Goal: Navigation & Orientation: Find specific page/section

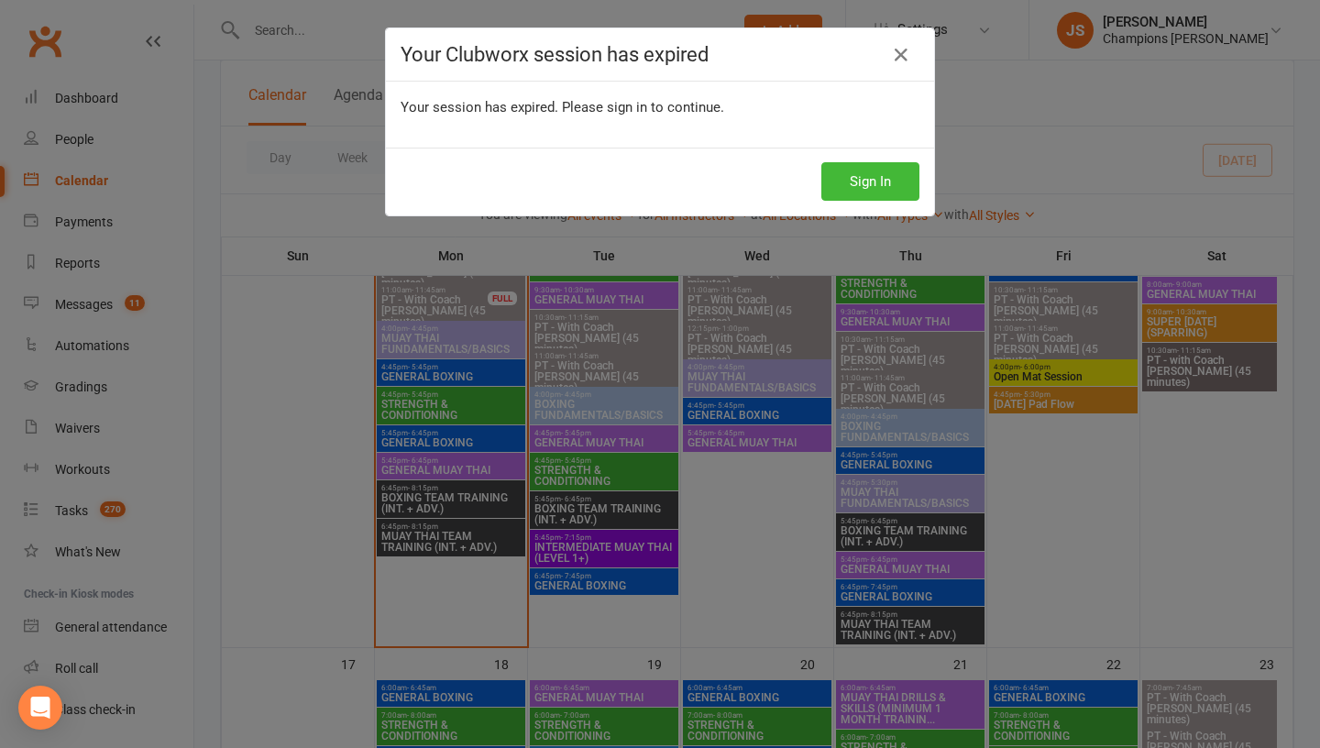
scroll to position [1302, 0]
click at [880, 188] on button "Sign In" at bounding box center [870, 181] width 98 height 38
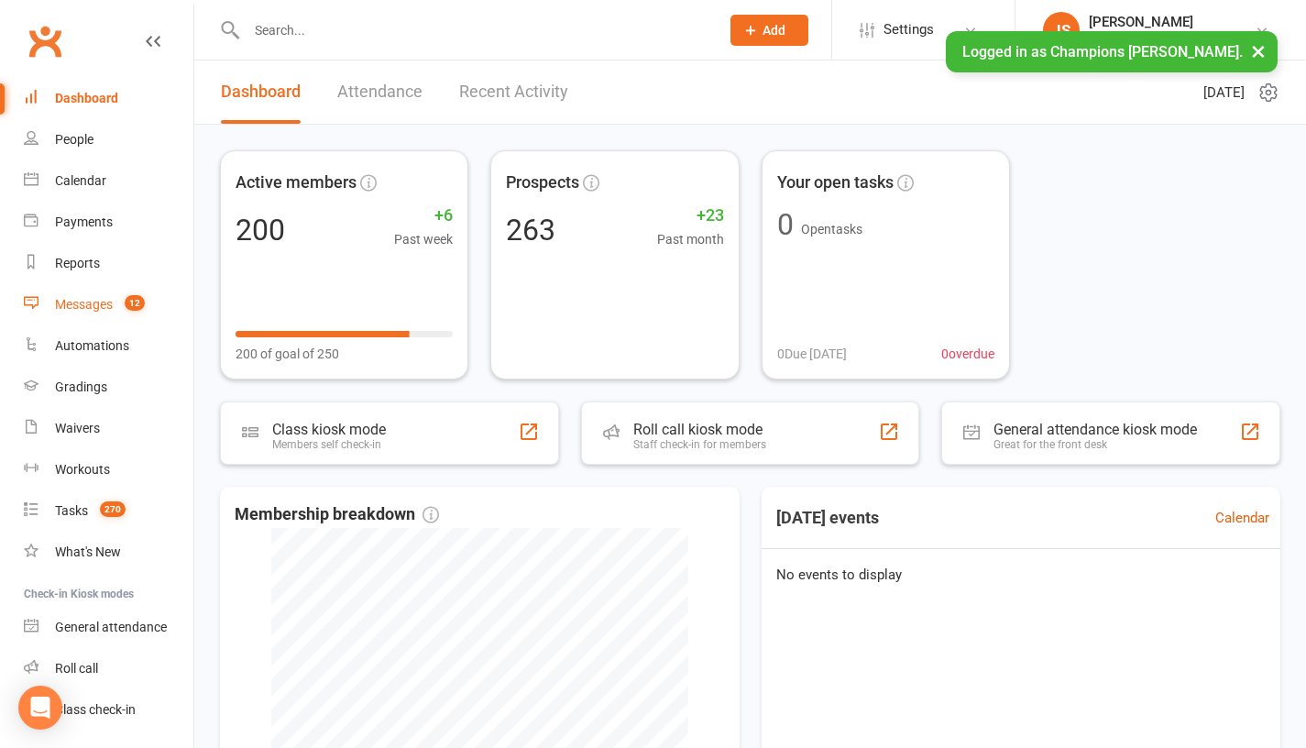
click at [111, 302] on div "Messages" at bounding box center [84, 304] width 58 height 15
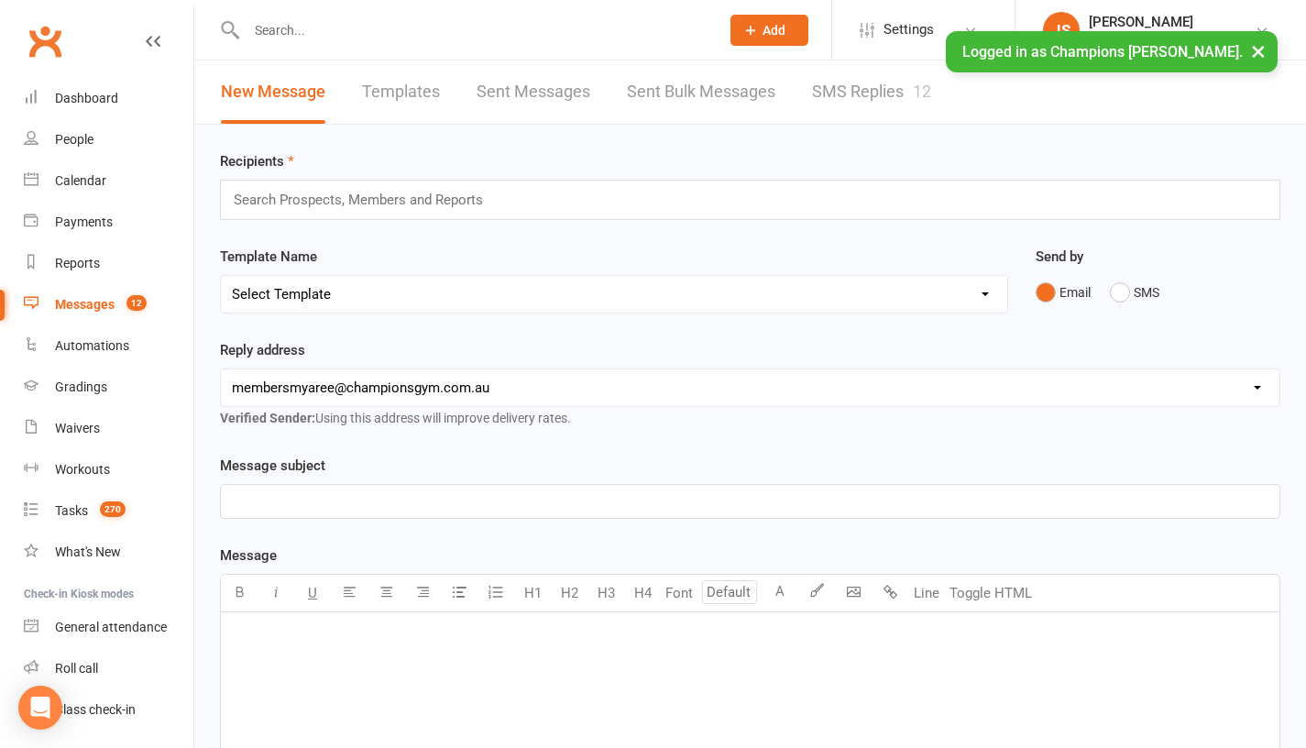
click at [827, 92] on link "SMS Replies 12" at bounding box center [871, 91] width 119 height 63
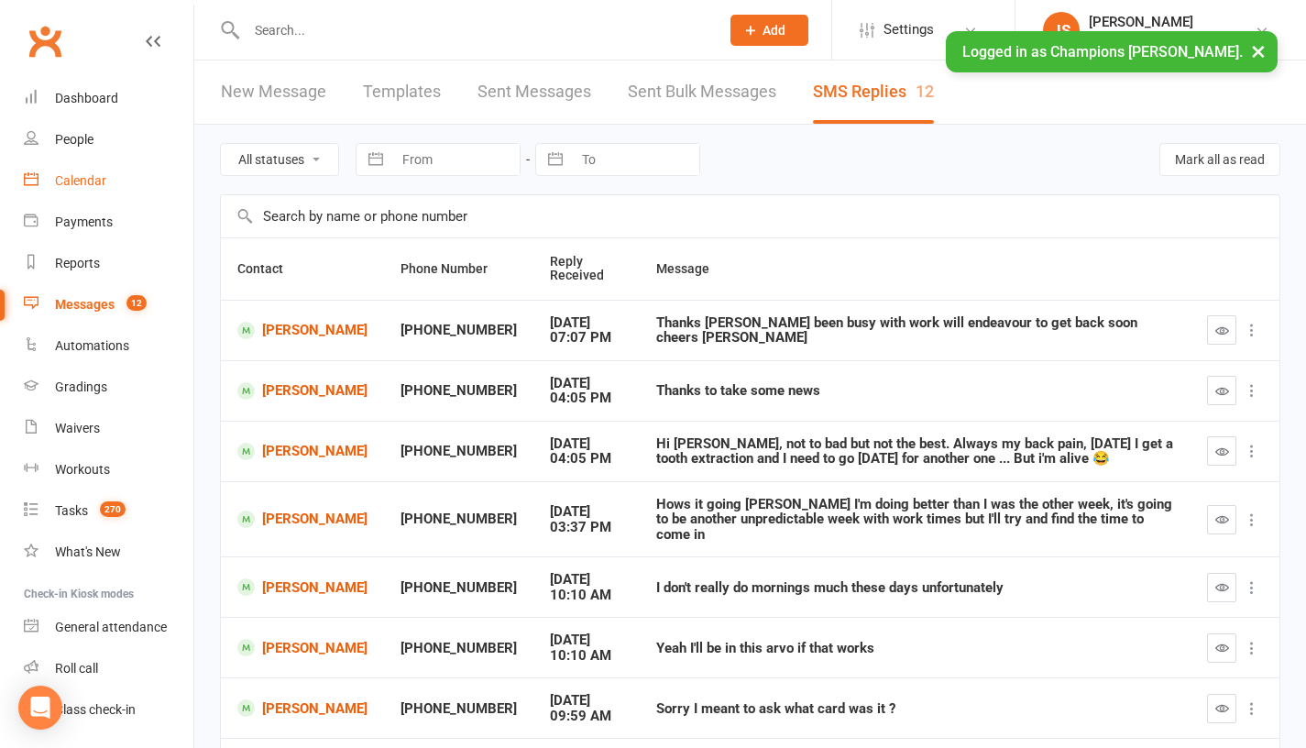
click at [96, 186] on div "Calendar" at bounding box center [80, 180] width 51 height 15
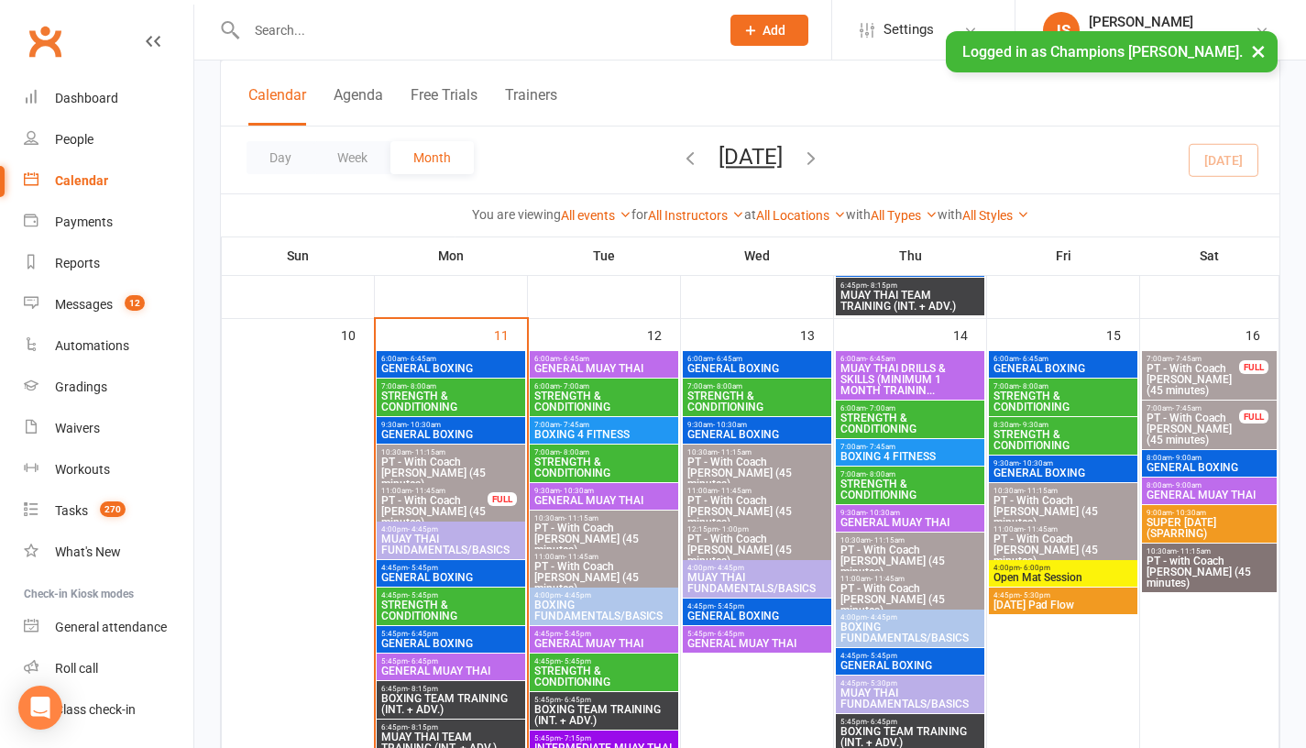
scroll to position [1094, 0]
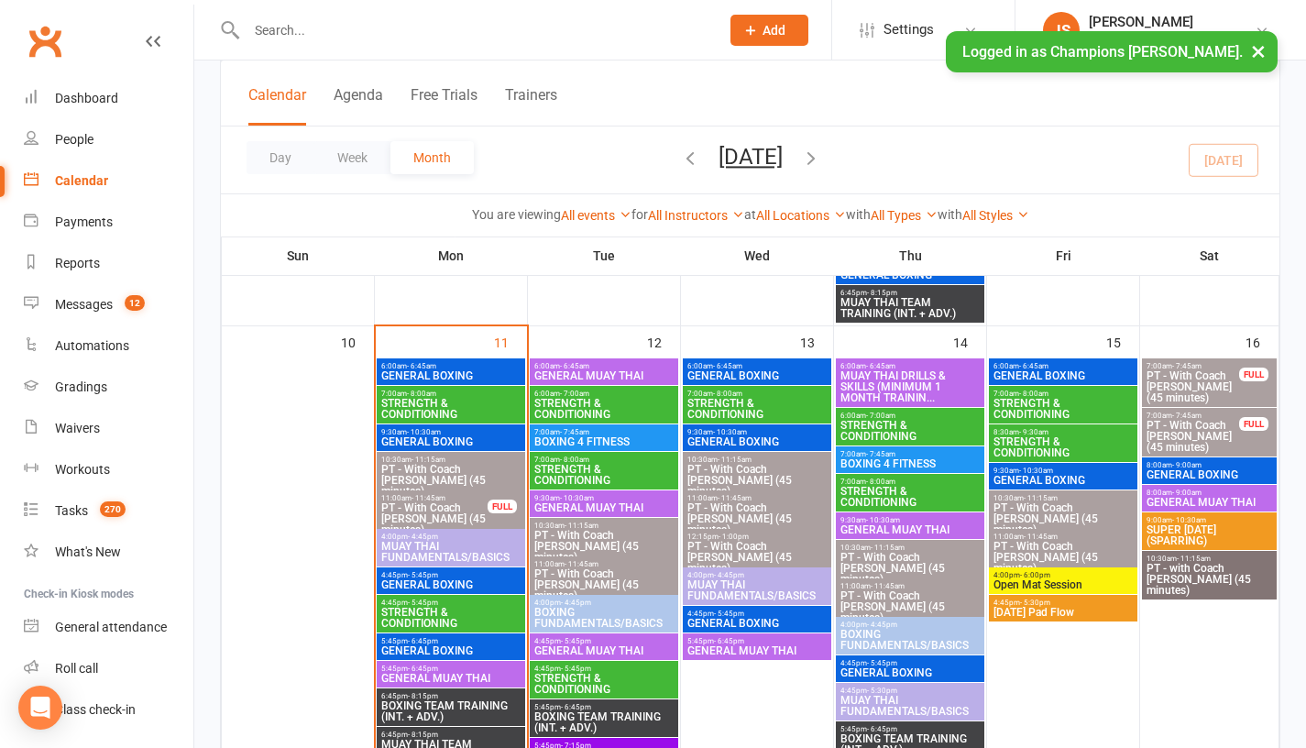
click at [612, 373] on span "GENERAL MUAY THAI" at bounding box center [603, 375] width 141 height 11
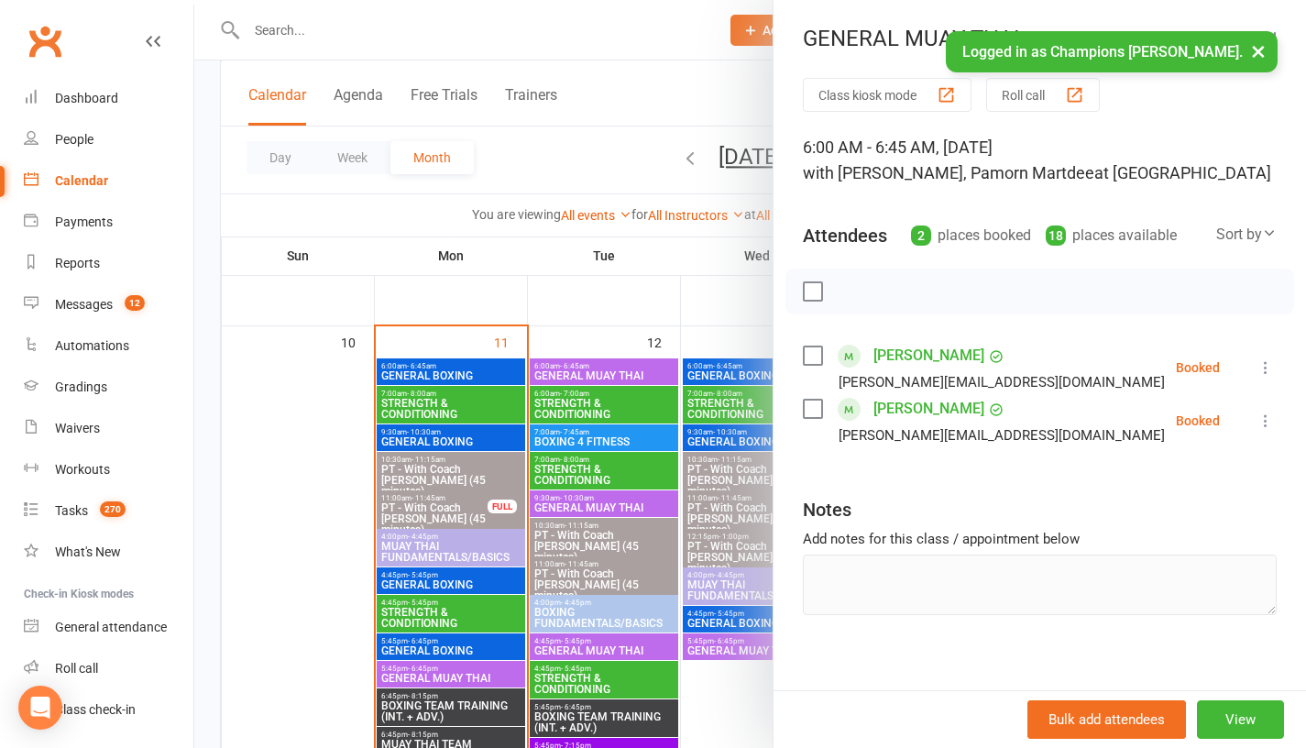
click at [592, 317] on div at bounding box center [750, 374] width 1112 height 748
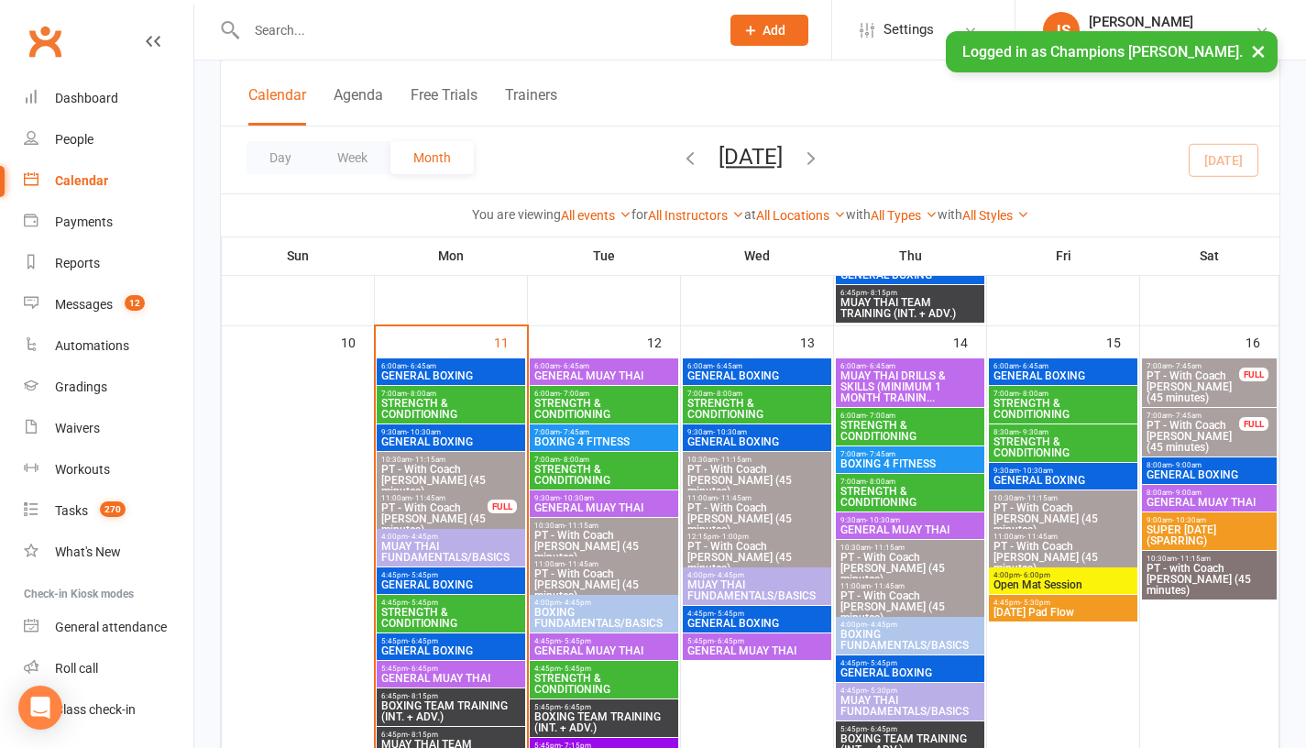
click at [565, 436] on span "BOXING 4 FITNESS" at bounding box center [603, 441] width 141 height 11
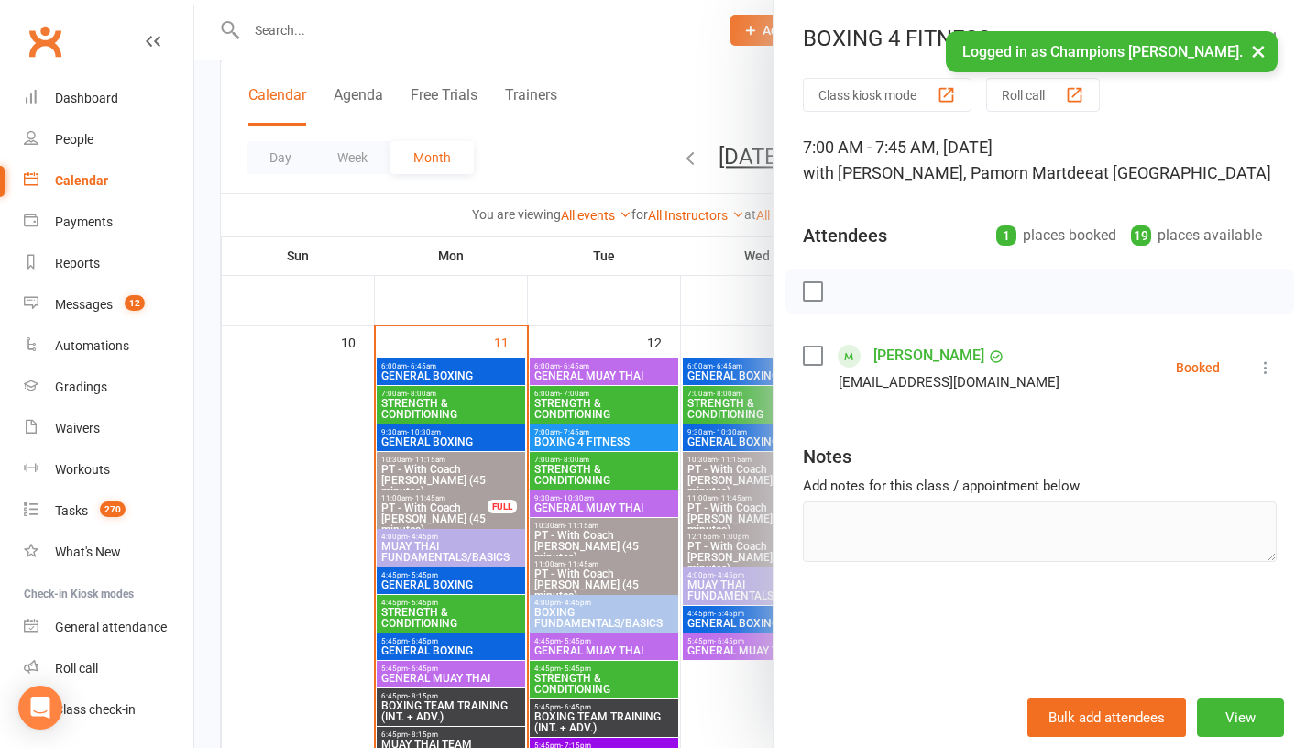
click at [614, 302] on div at bounding box center [750, 374] width 1112 height 748
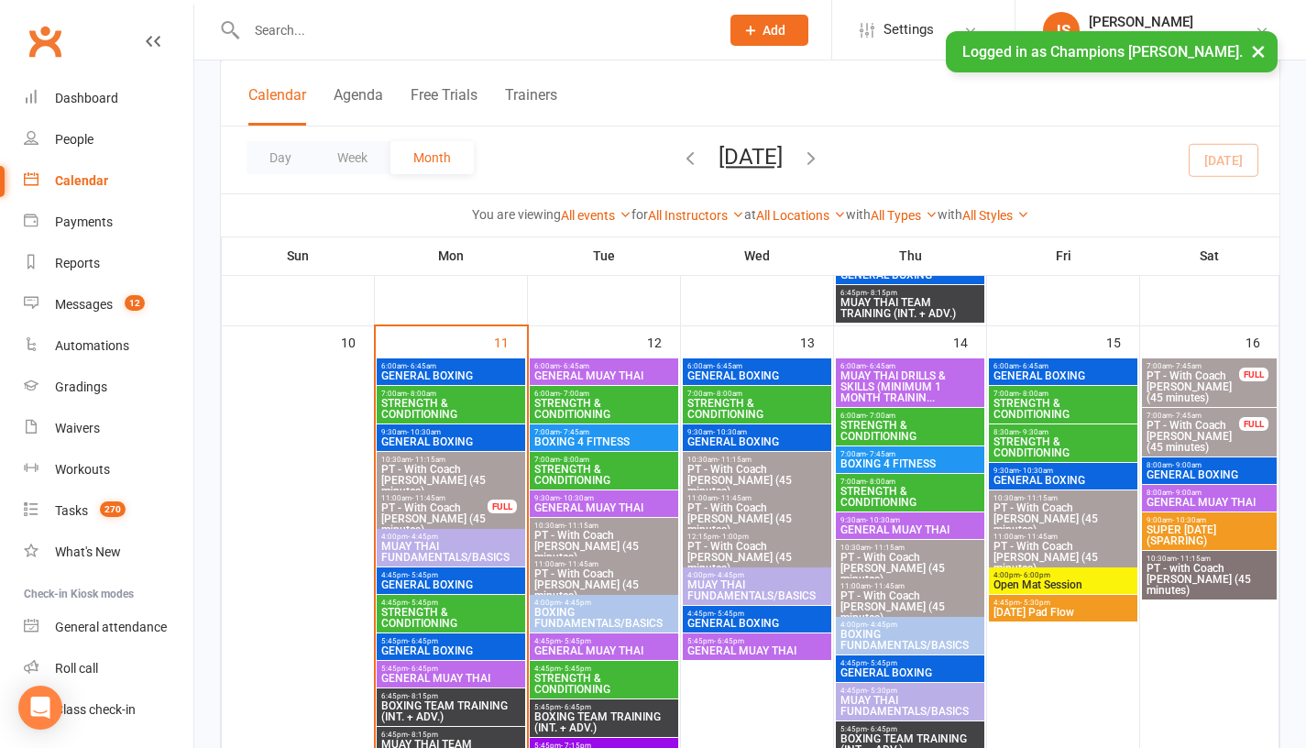
click at [572, 503] on span "GENERAL MUAY THAI" at bounding box center [603, 507] width 141 height 11
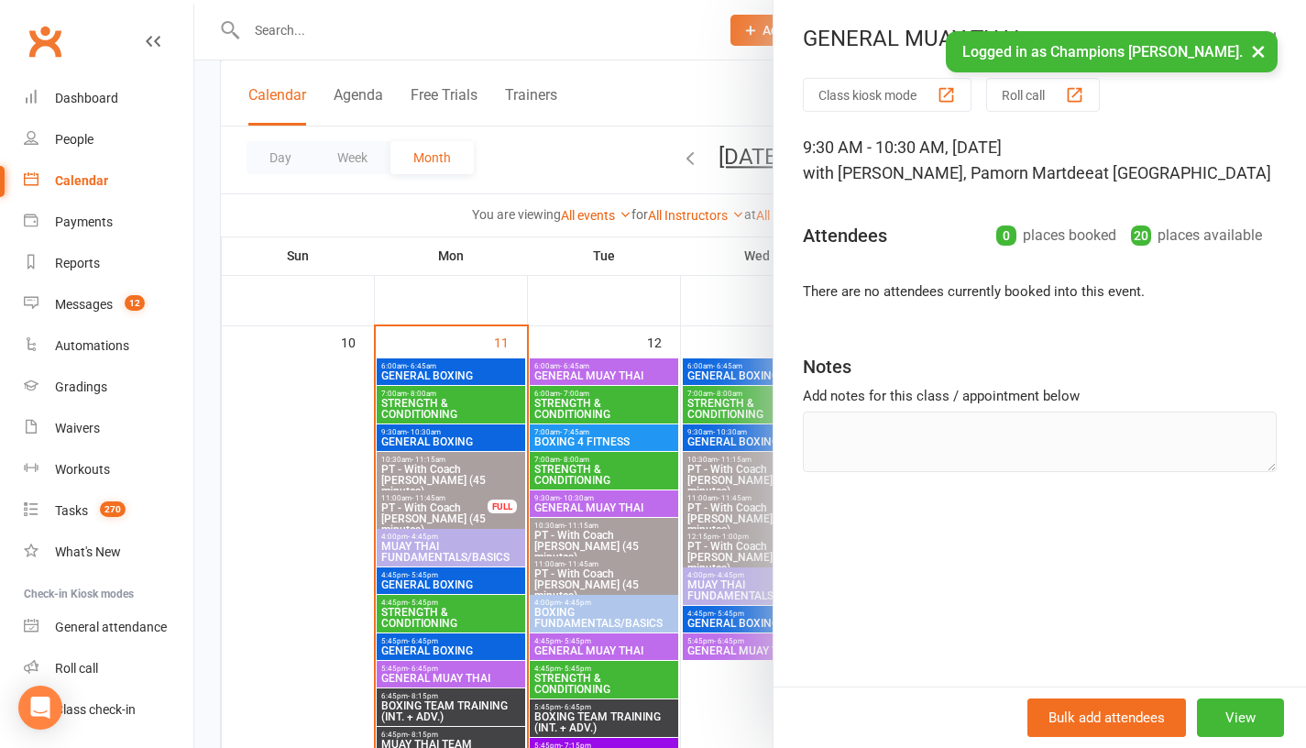
click at [635, 304] on div at bounding box center [750, 374] width 1112 height 748
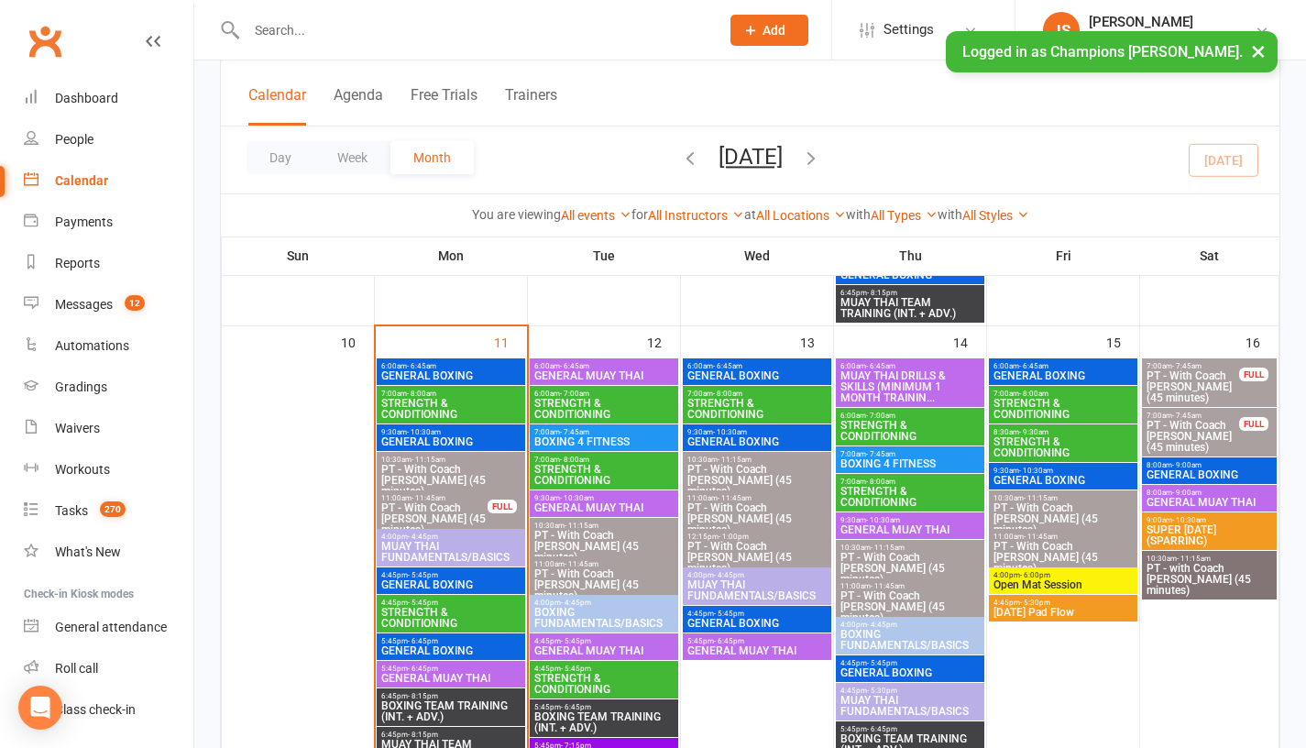
click at [609, 649] on span "GENERAL MUAY THAI" at bounding box center [603, 650] width 141 height 11
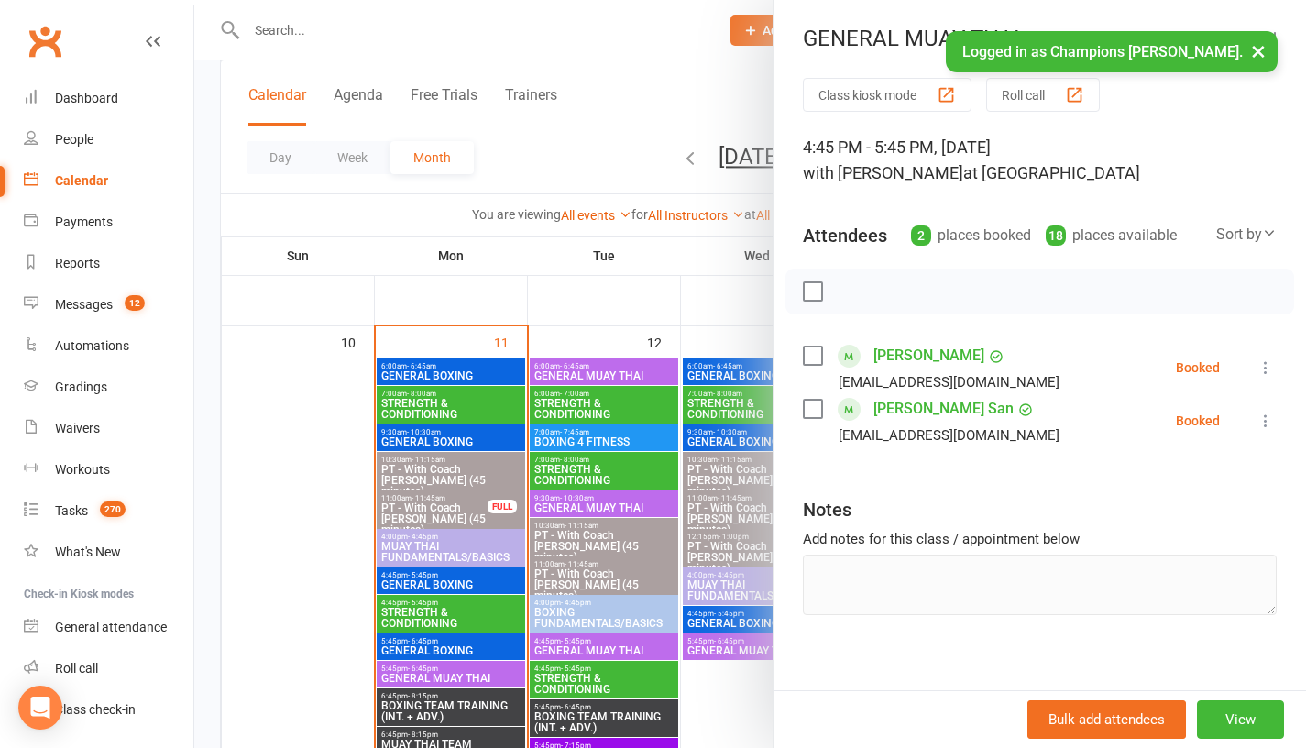
click at [290, 563] on div at bounding box center [750, 374] width 1112 height 748
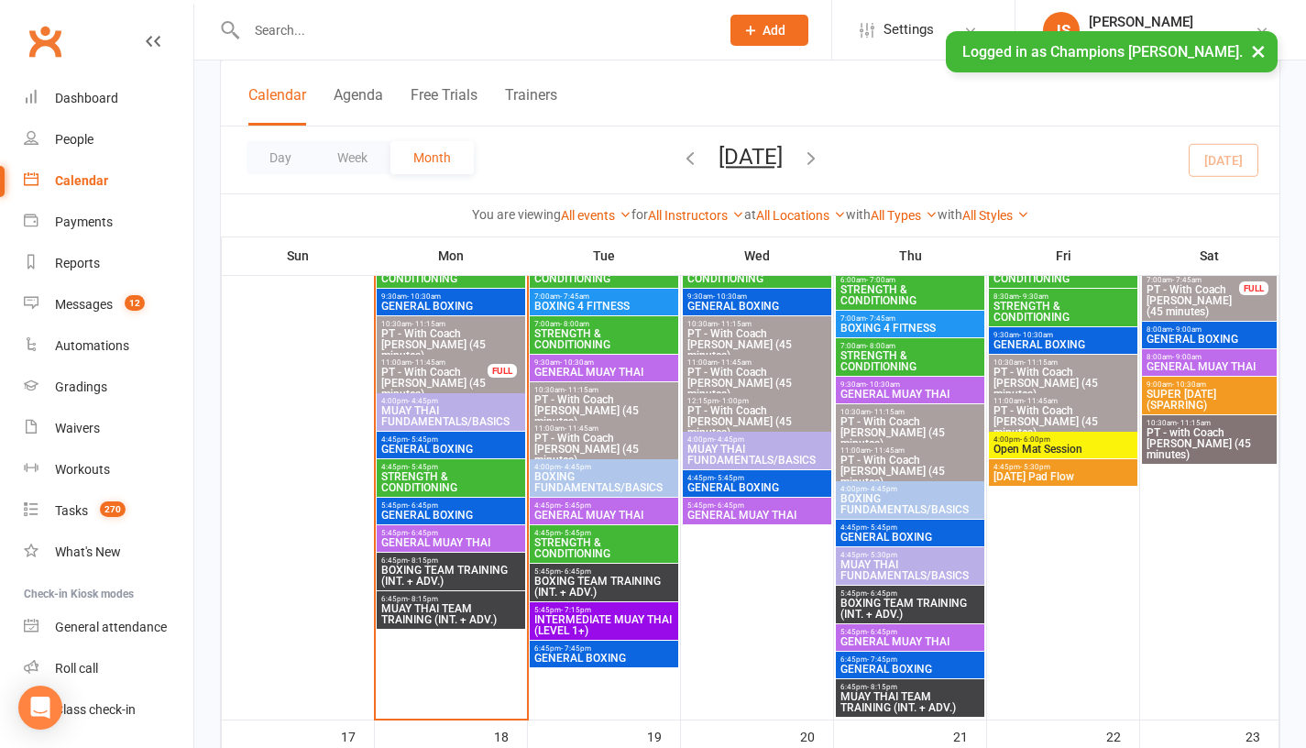
scroll to position [1242, 0]
